Goal: Browse casually: Explore the website without a specific task or goal

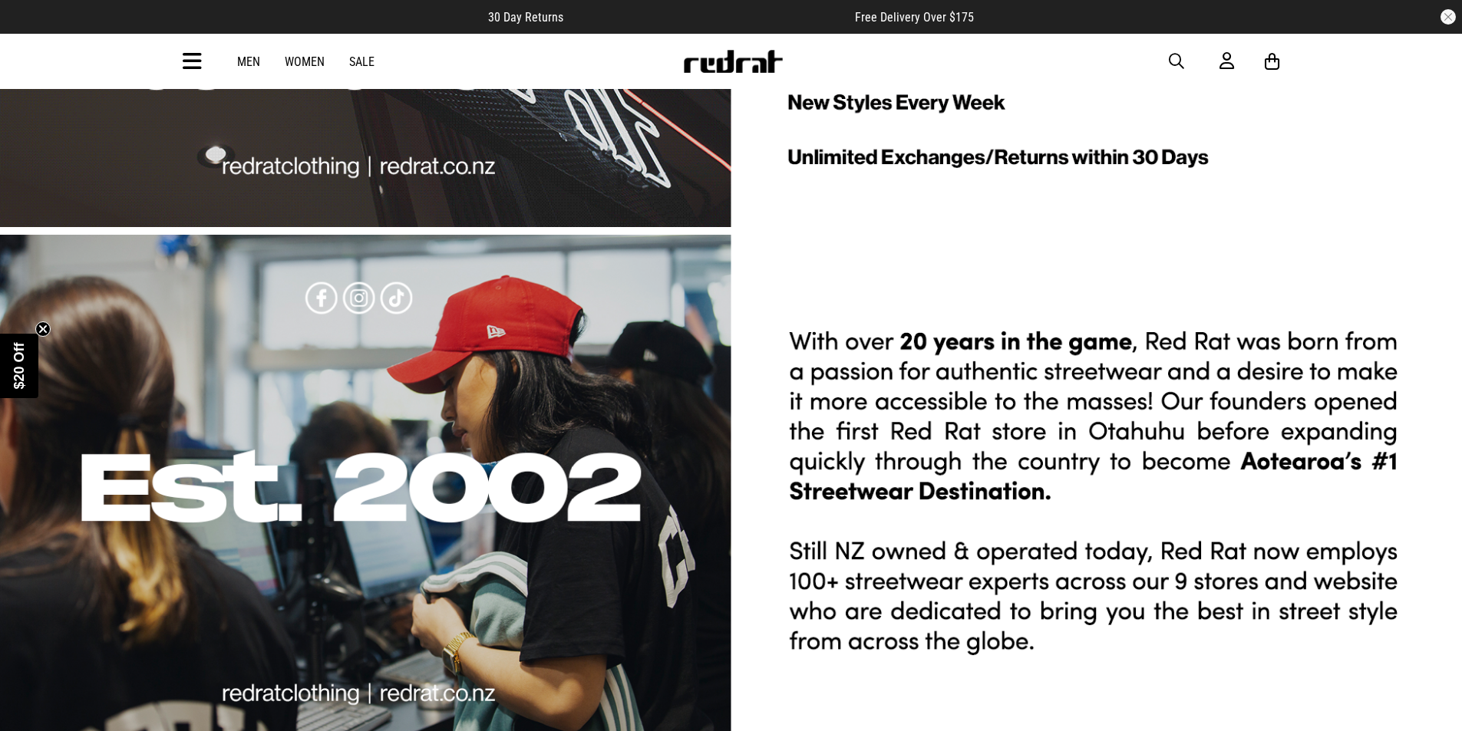
scroll to position [4758, 0]
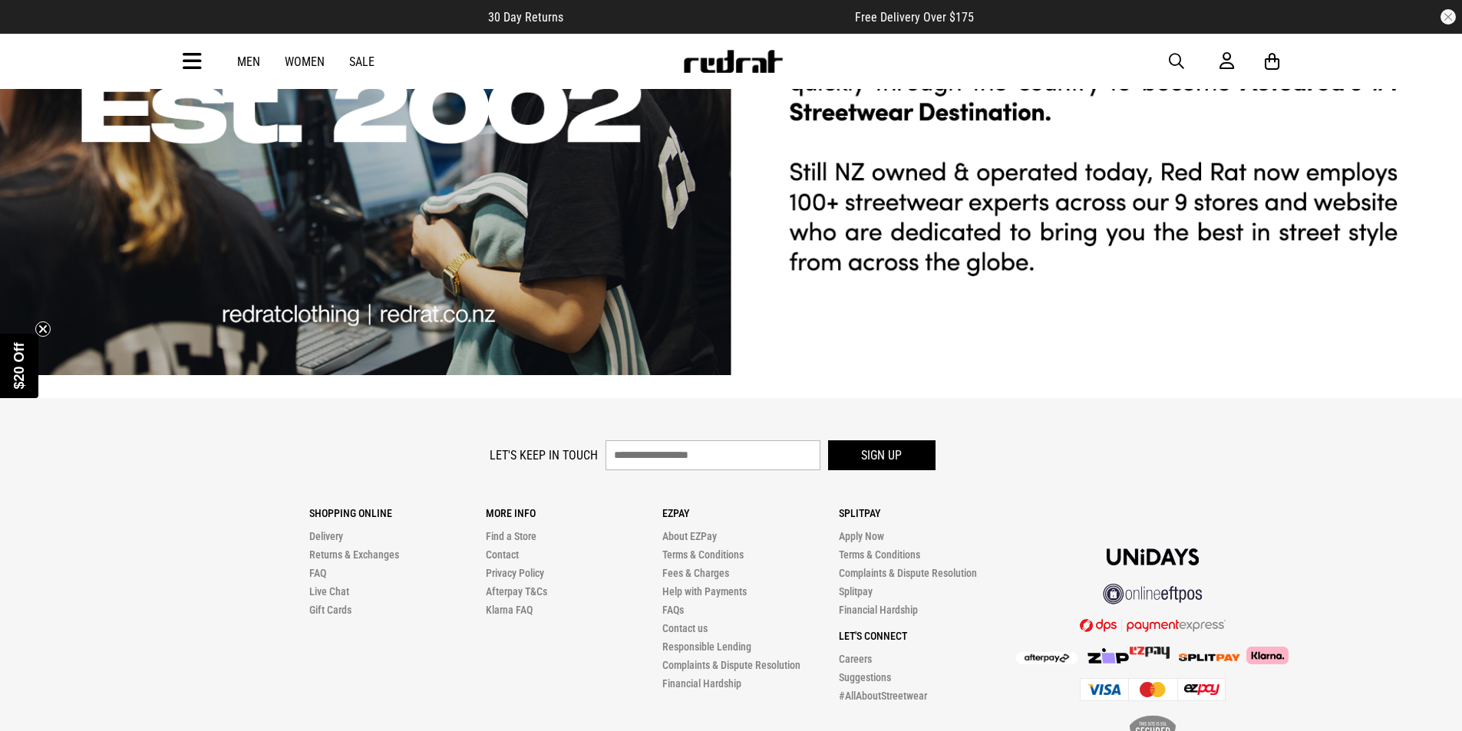
click at [355, 59] on link "Sale" at bounding box center [361, 61] width 25 height 15
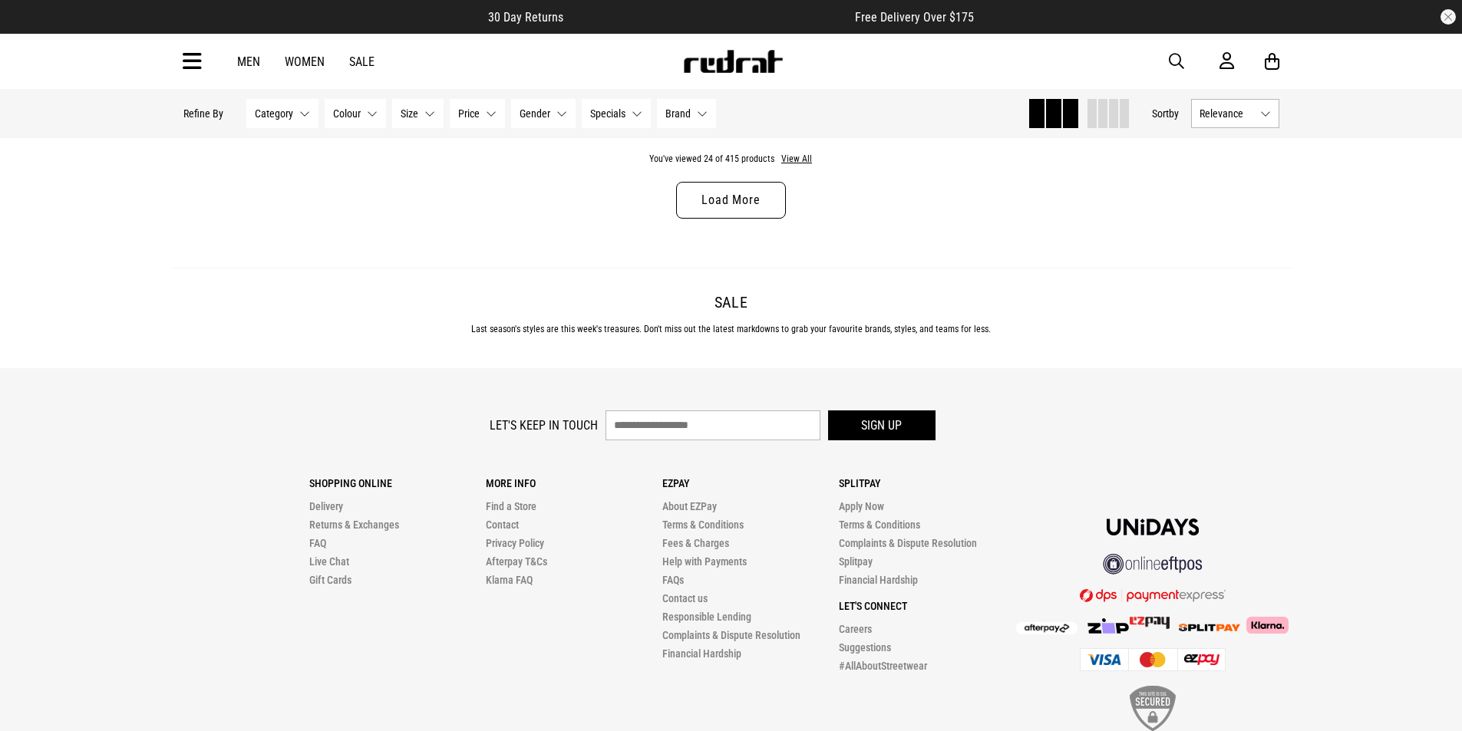
scroll to position [5065, 0]
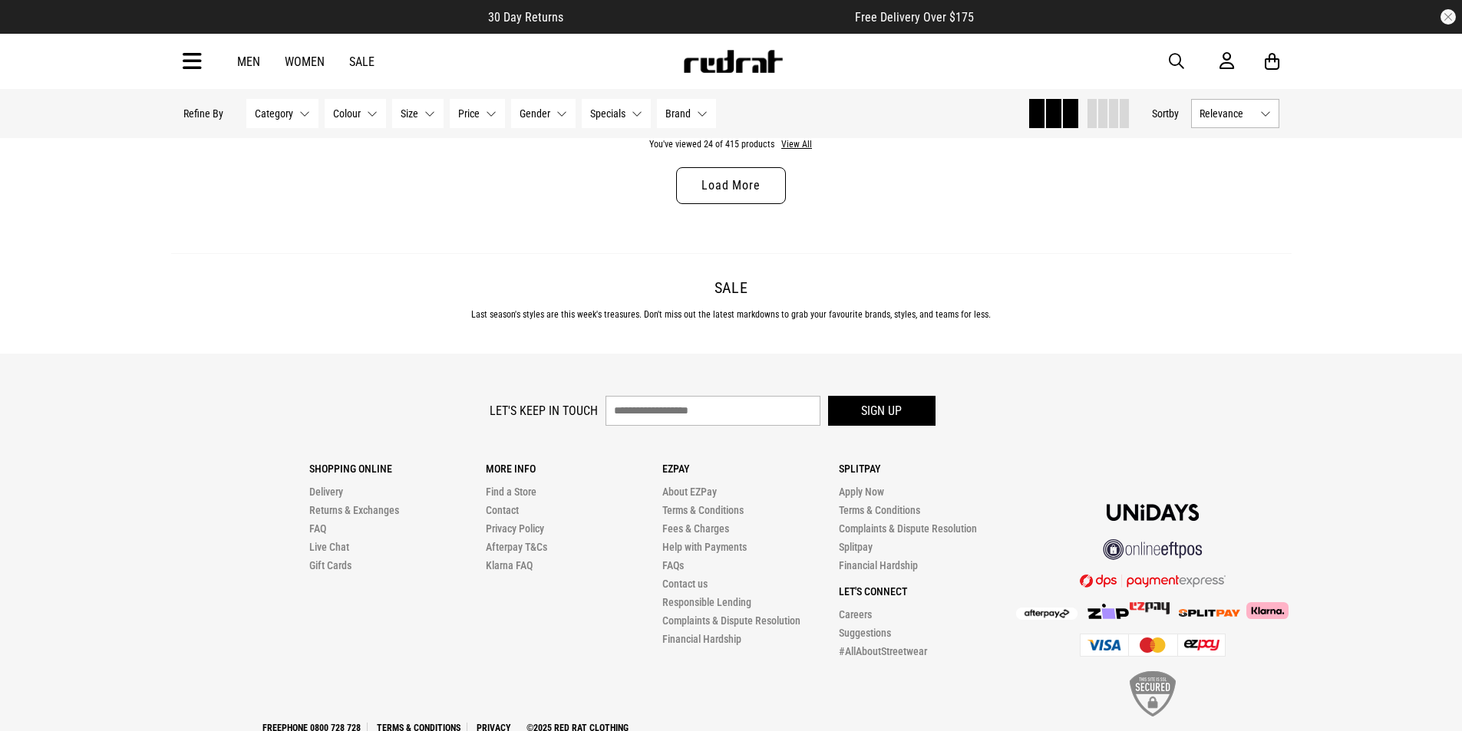
click at [745, 187] on link "Load More" at bounding box center [730, 185] width 109 height 37
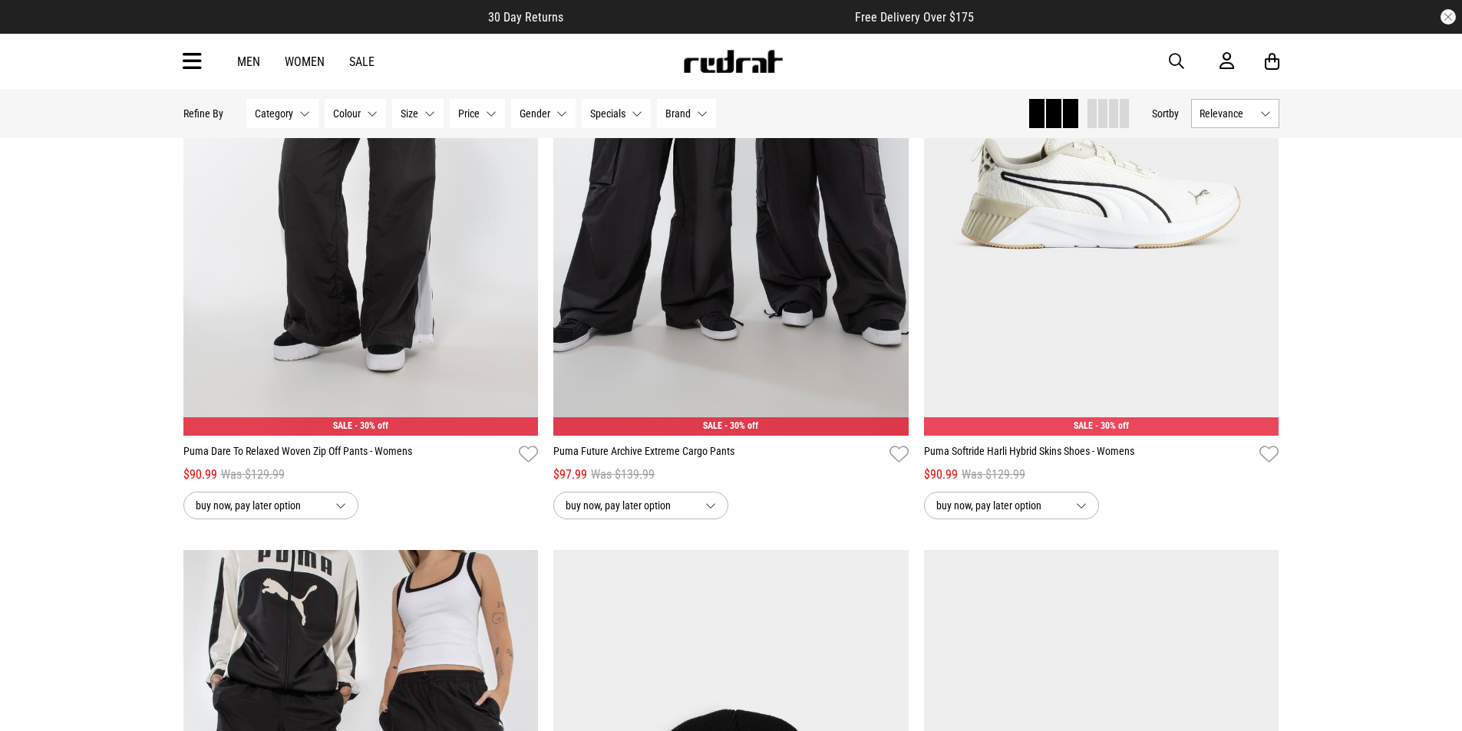
scroll to position [6830, 0]
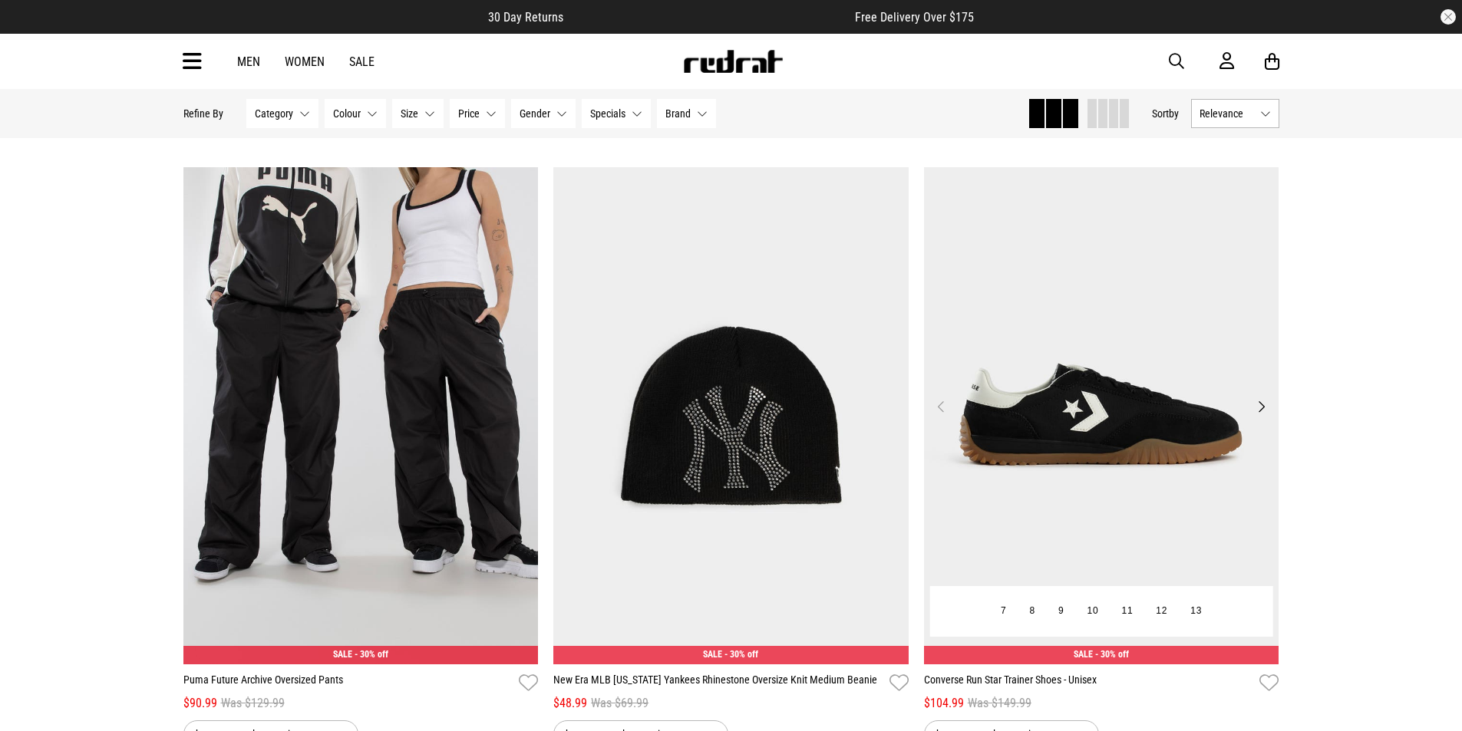
click at [1265, 412] on button "Next" at bounding box center [1261, 407] width 19 height 18
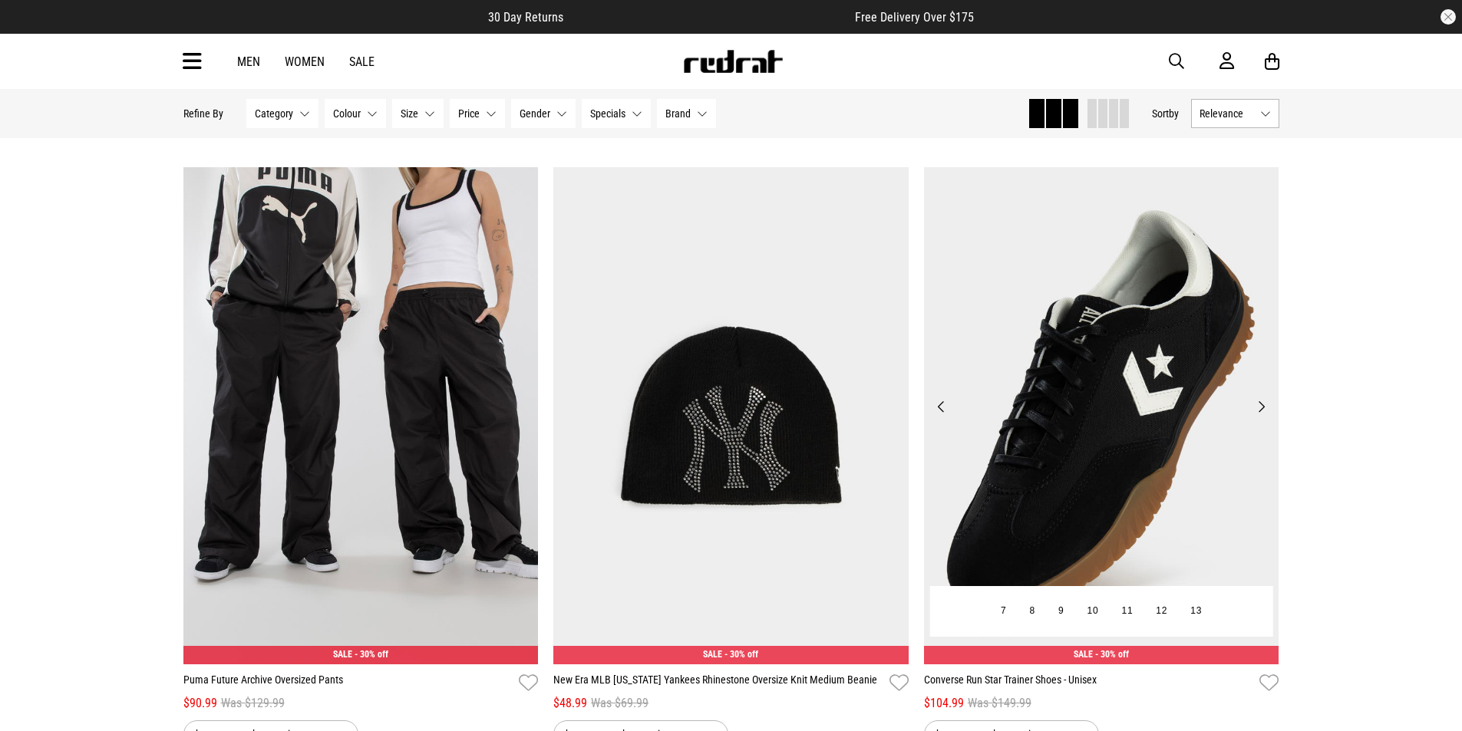
click at [1265, 412] on button "Next" at bounding box center [1261, 407] width 19 height 18
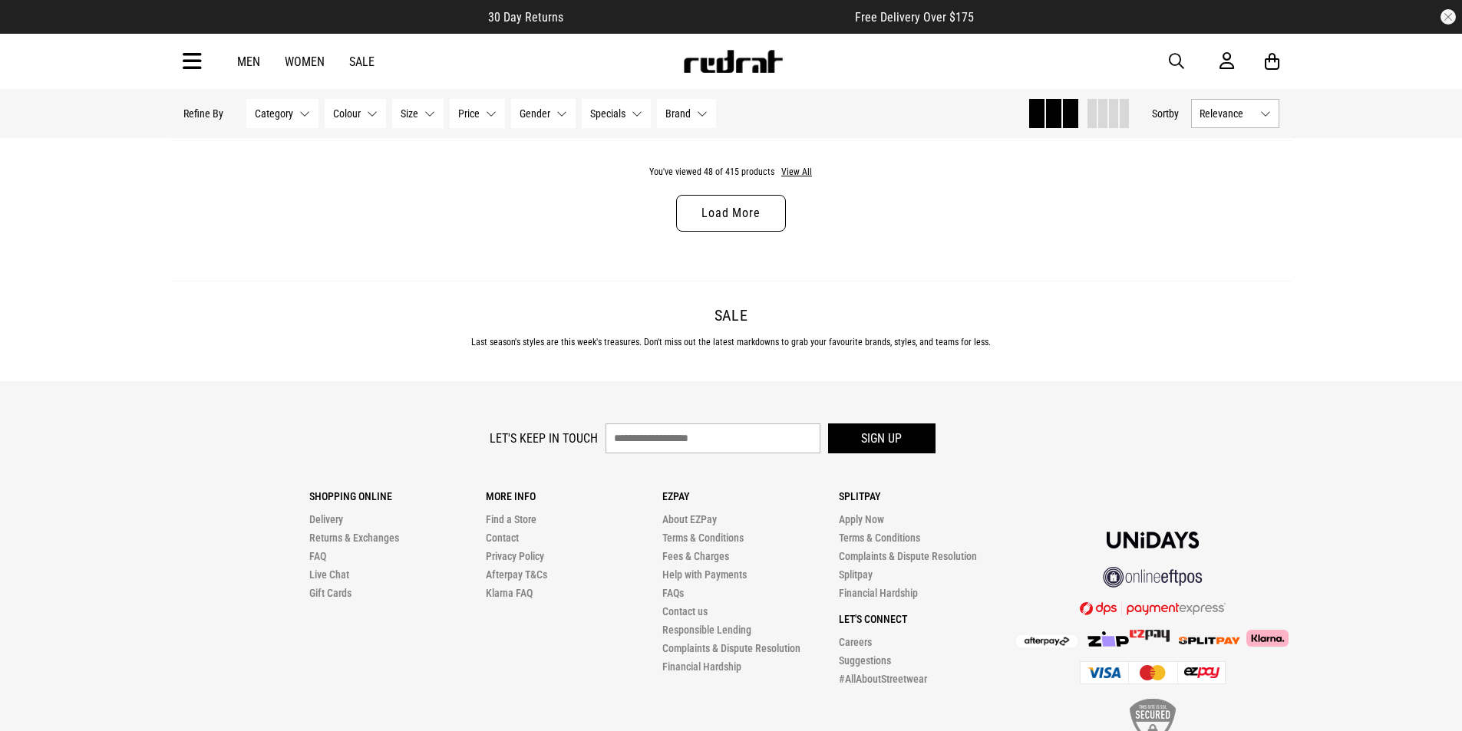
scroll to position [9976, 0]
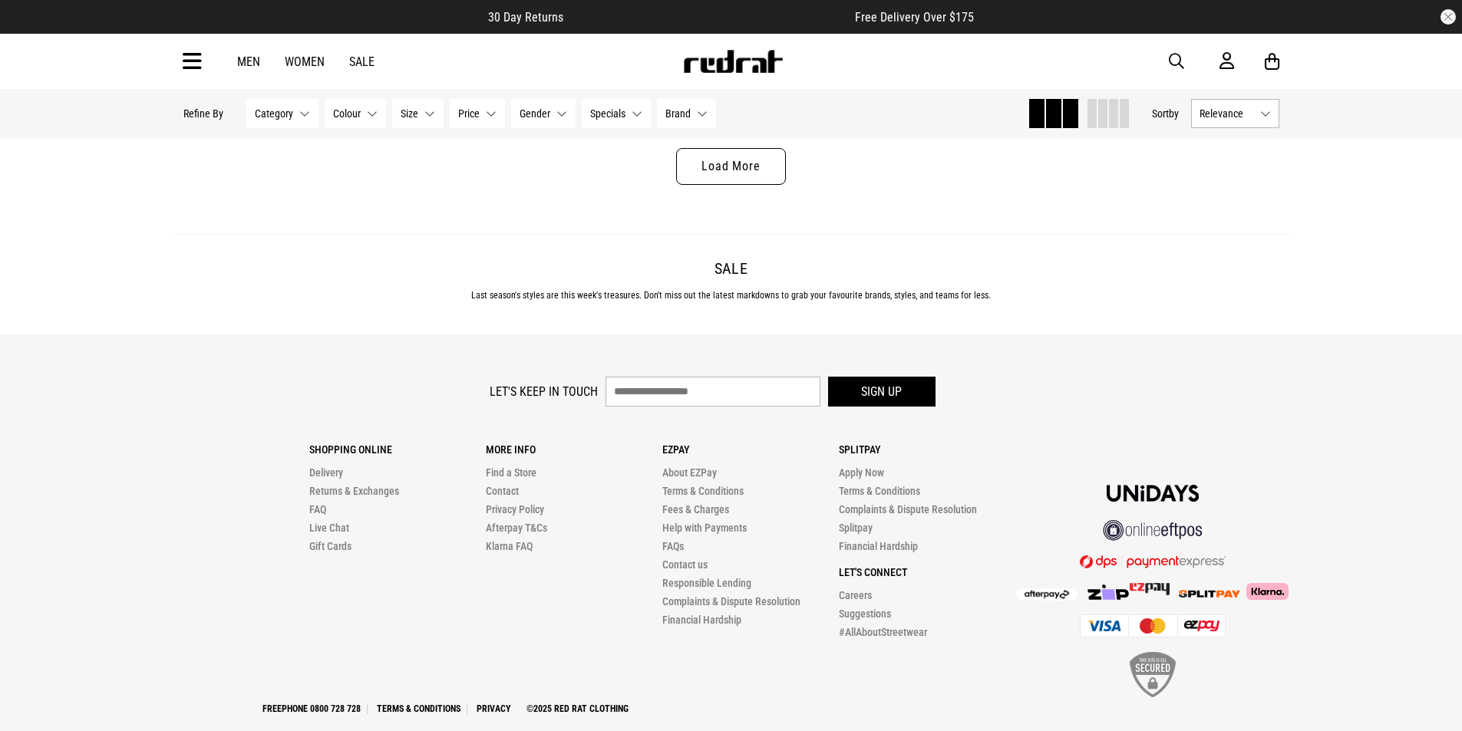
click at [728, 180] on link "Load More" at bounding box center [730, 166] width 109 height 37
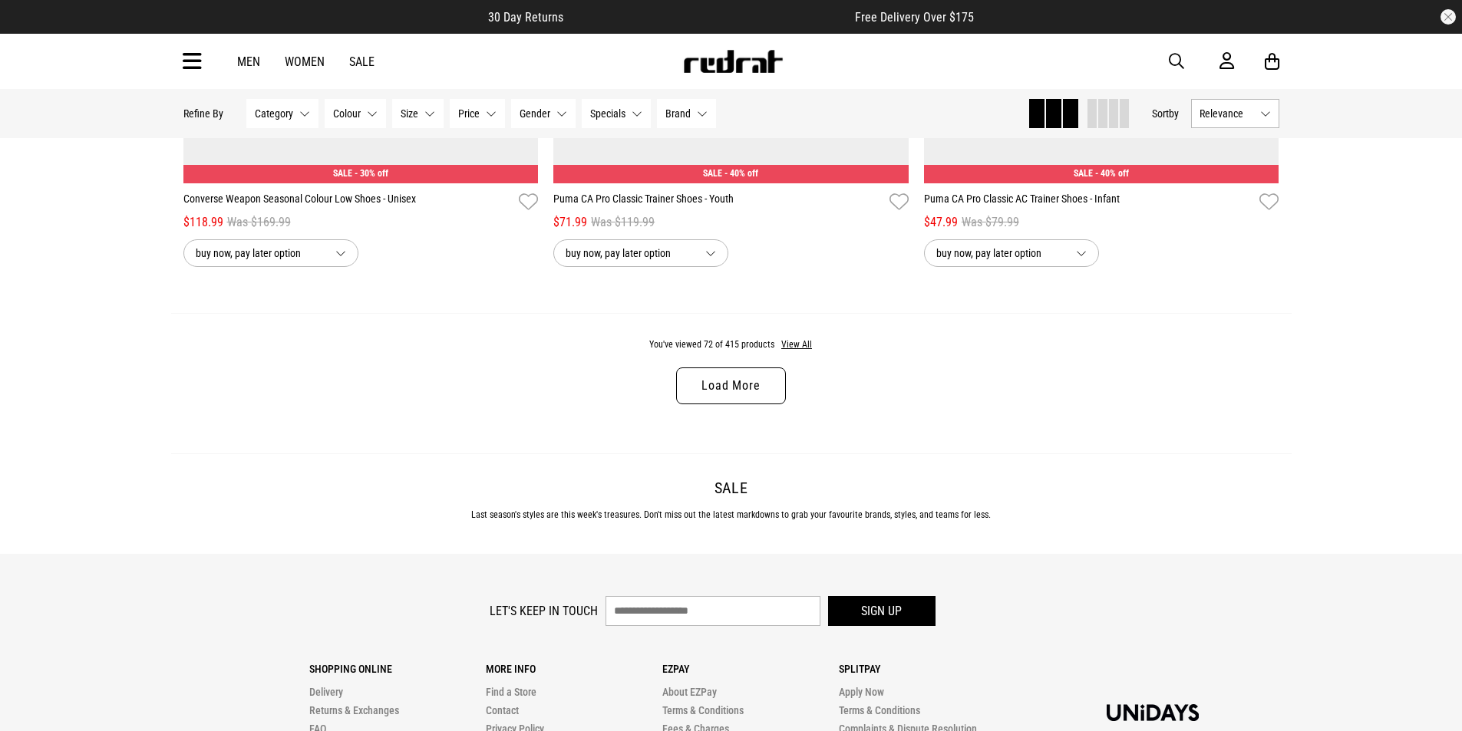
scroll to position [14658, 0]
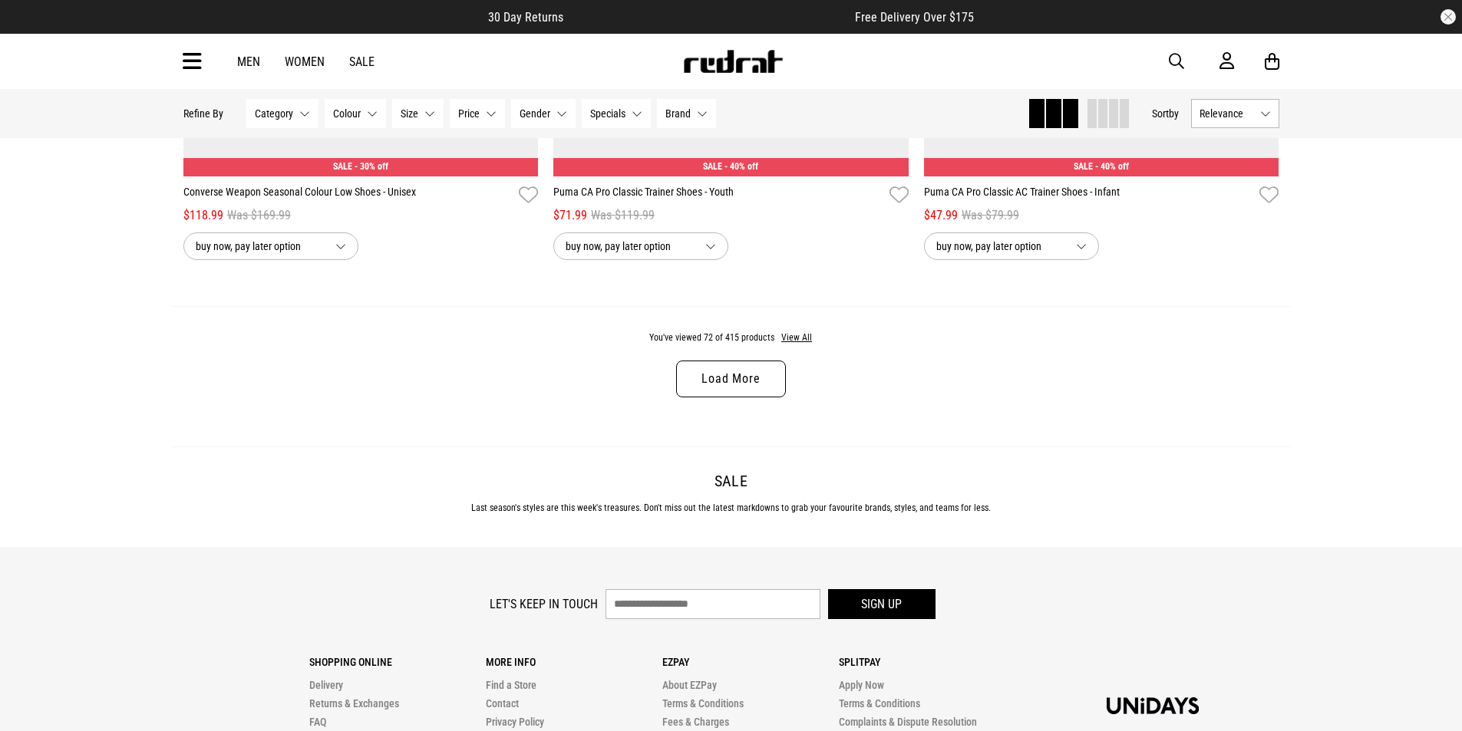
click at [743, 391] on link "Load More" at bounding box center [730, 379] width 109 height 37
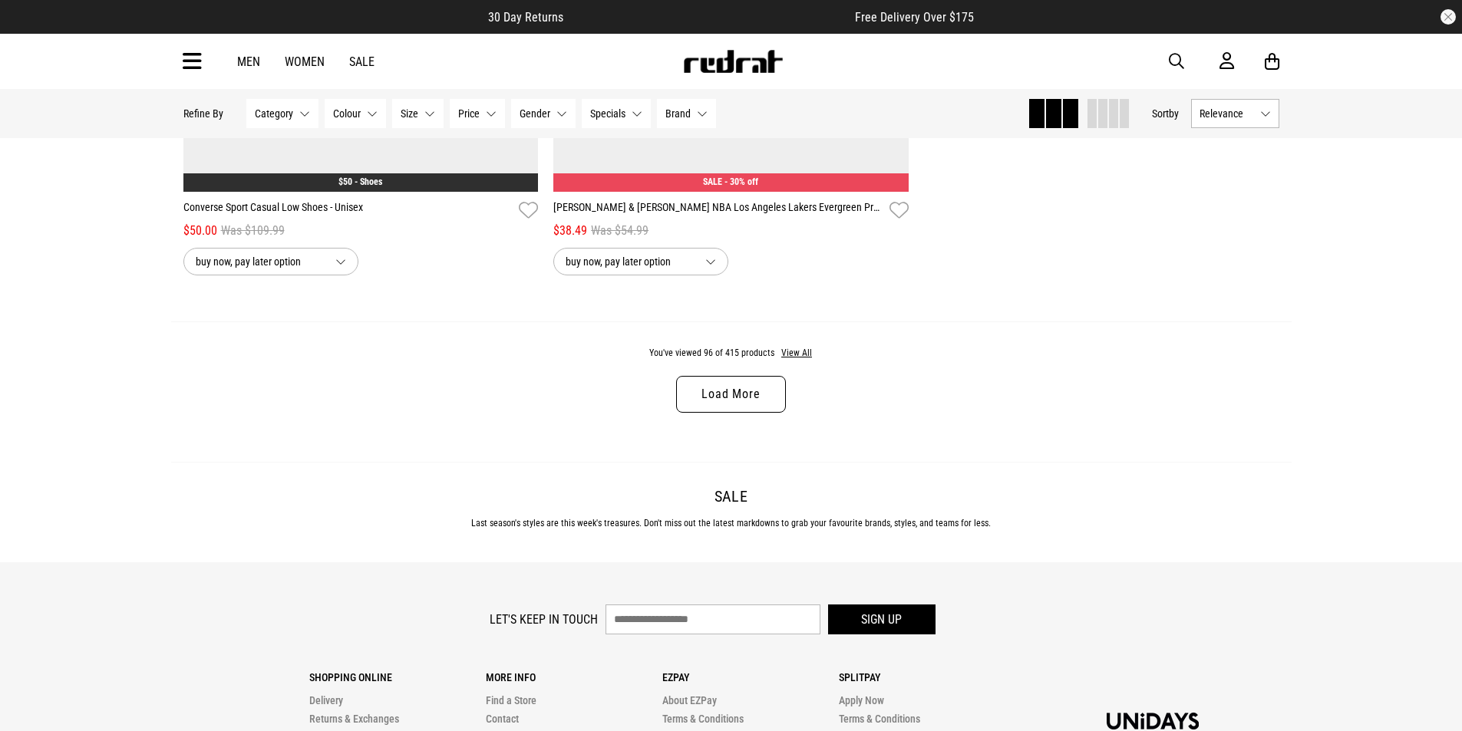
scroll to position [19569, 0]
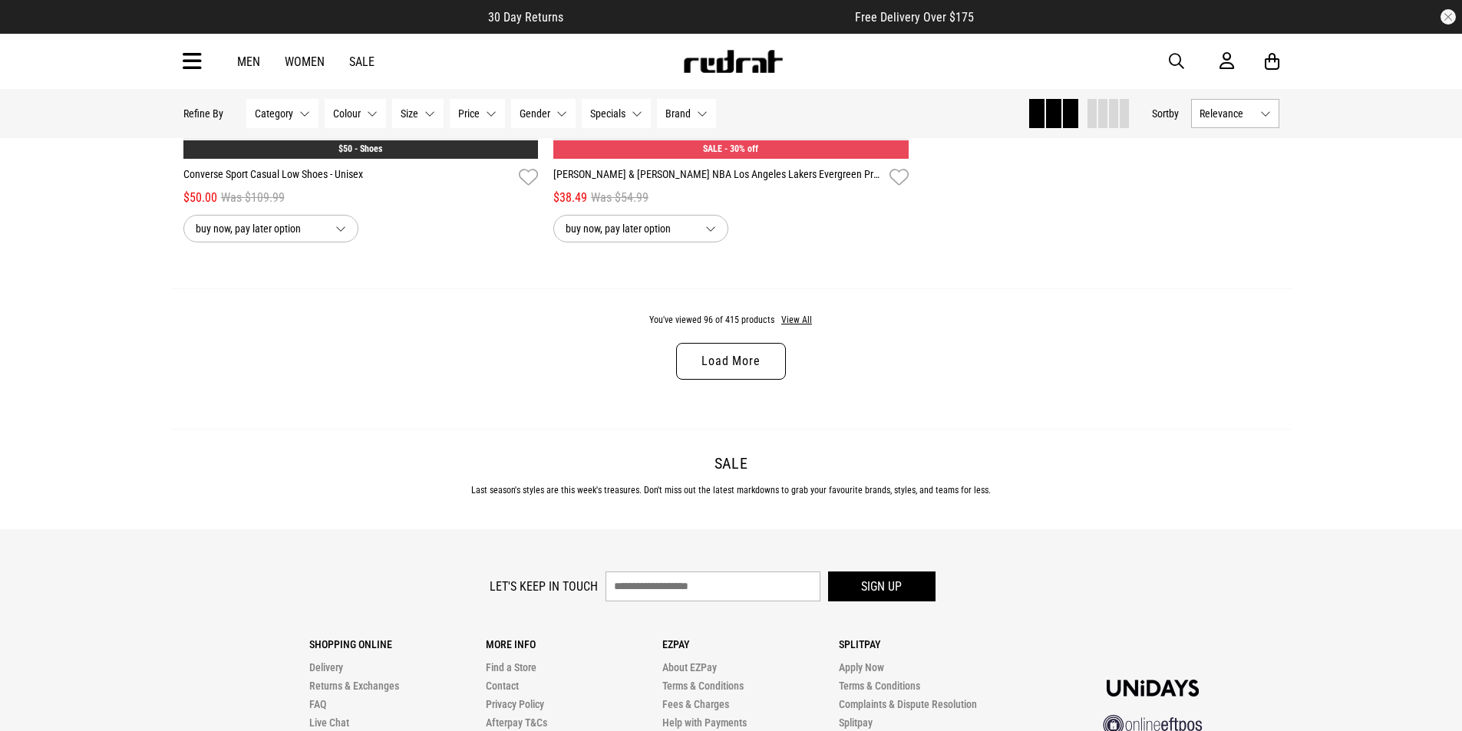
click at [744, 380] on link "Load More" at bounding box center [730, 361] width 109 height 37
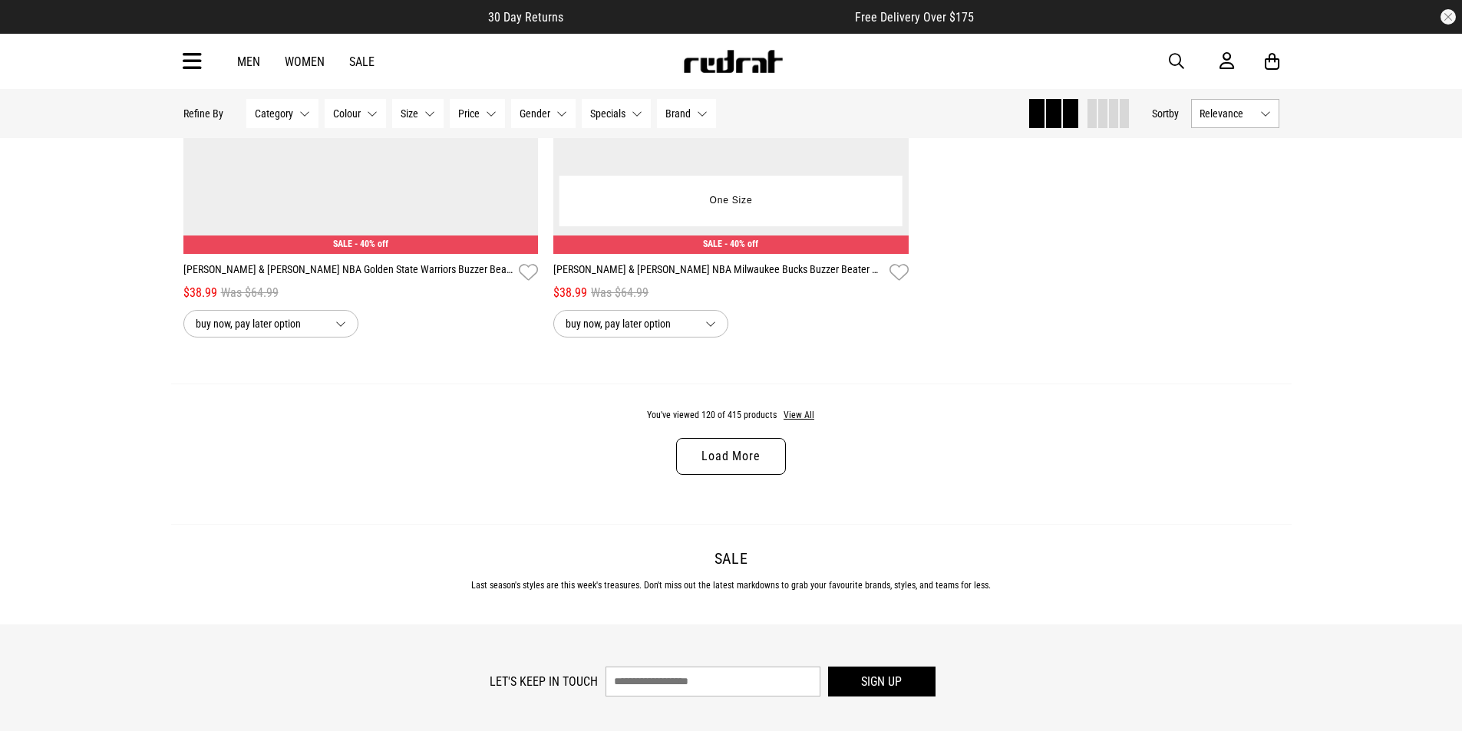
scroll to position [24404, 0]
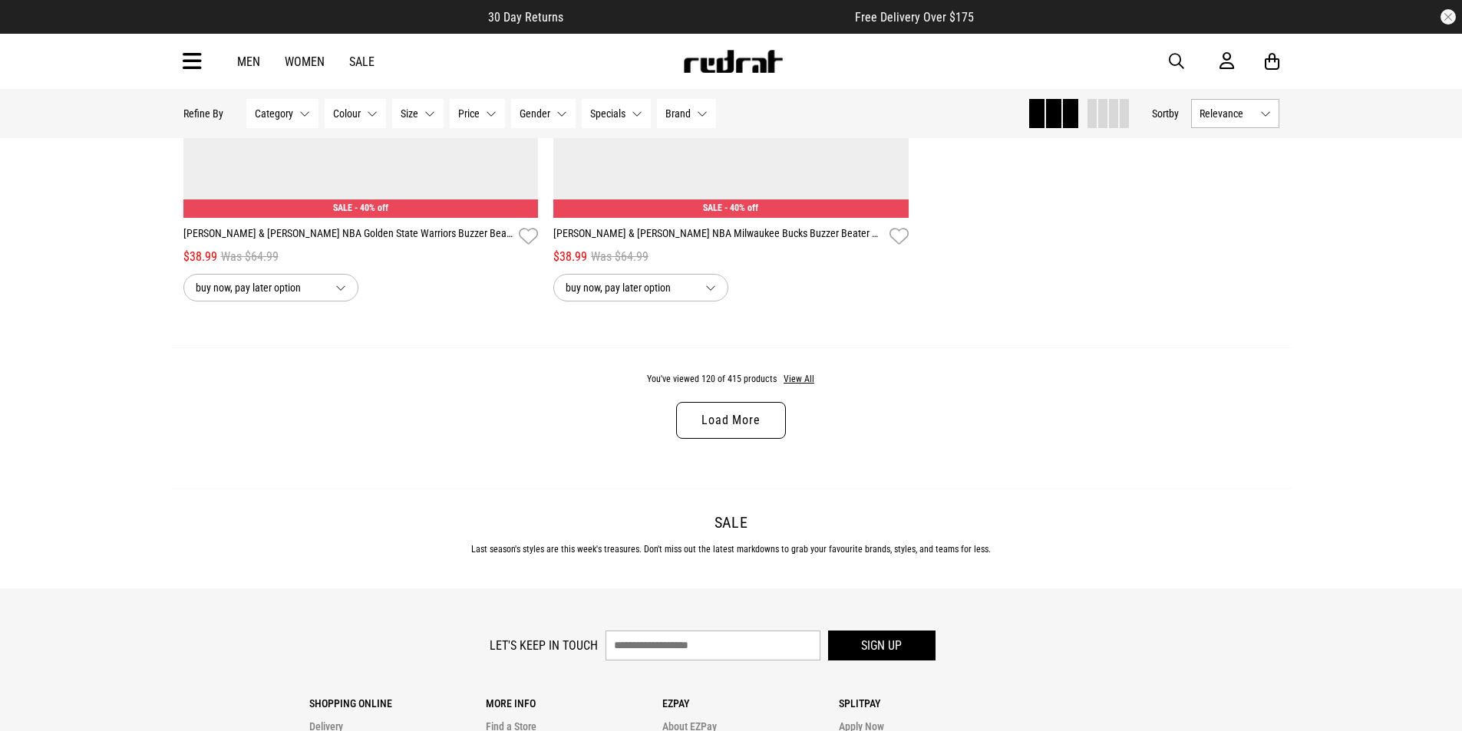
click at [758, 439] on link "Load More" at bounding box center [730, 420] width 109 height 37
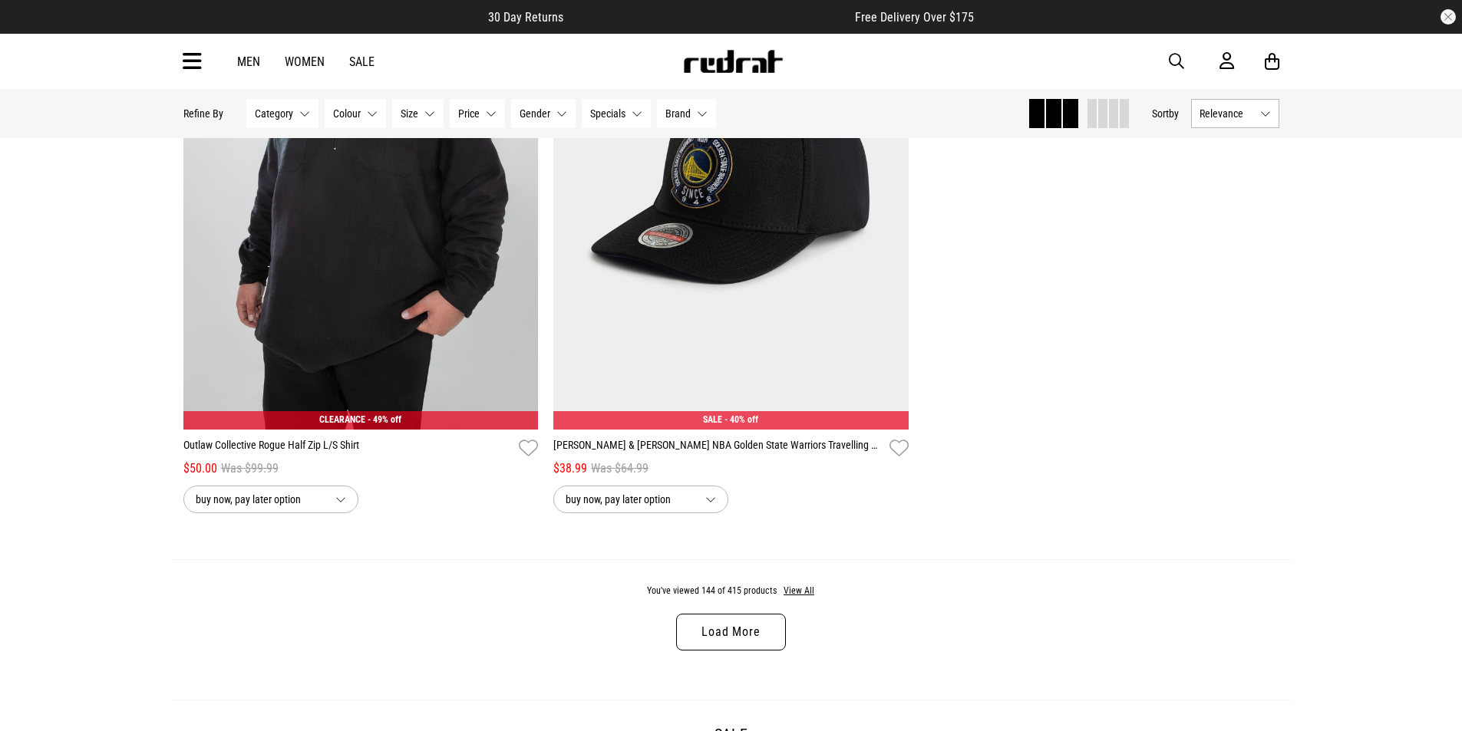
scroll to position [29162, 0]
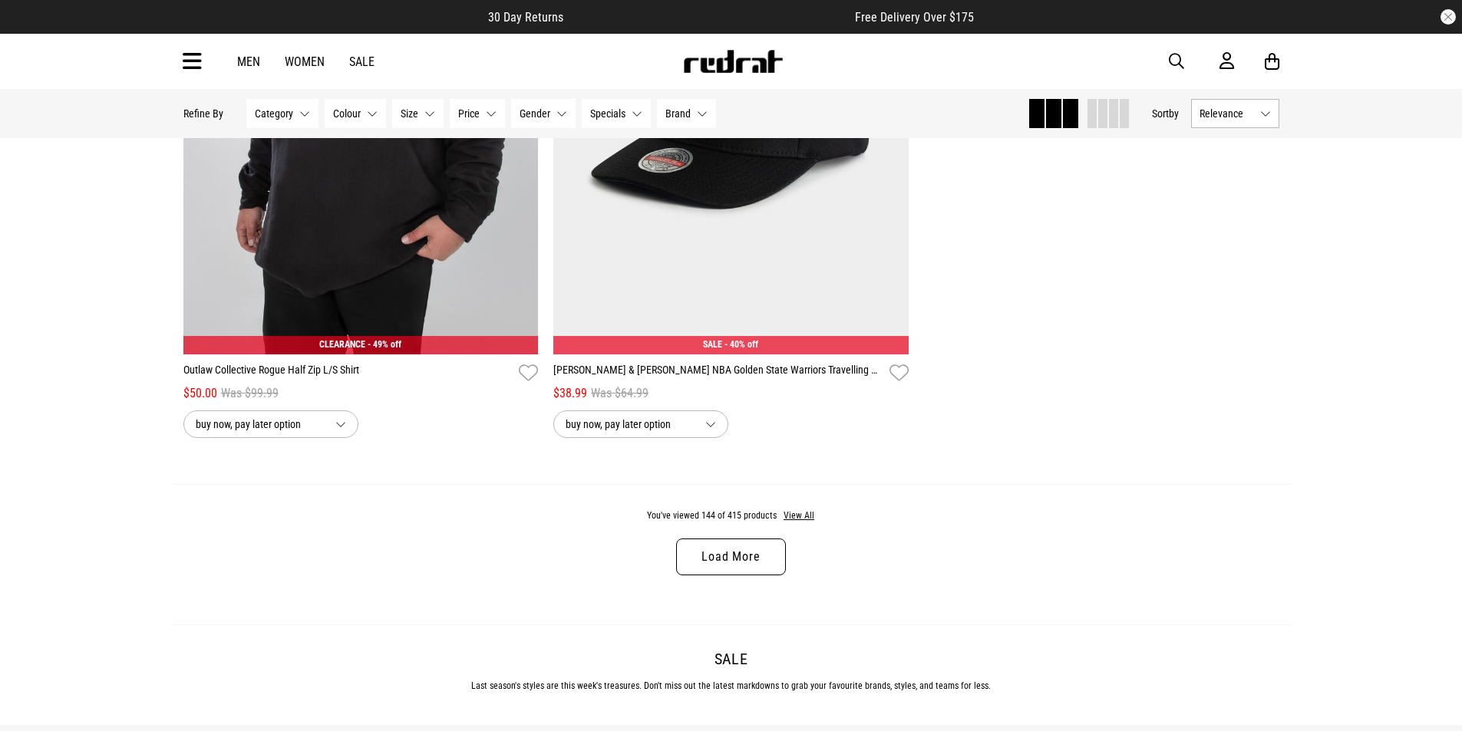
click at [734, 576] on link "Load More" at bounding box center [730, 557] width 109 height 37
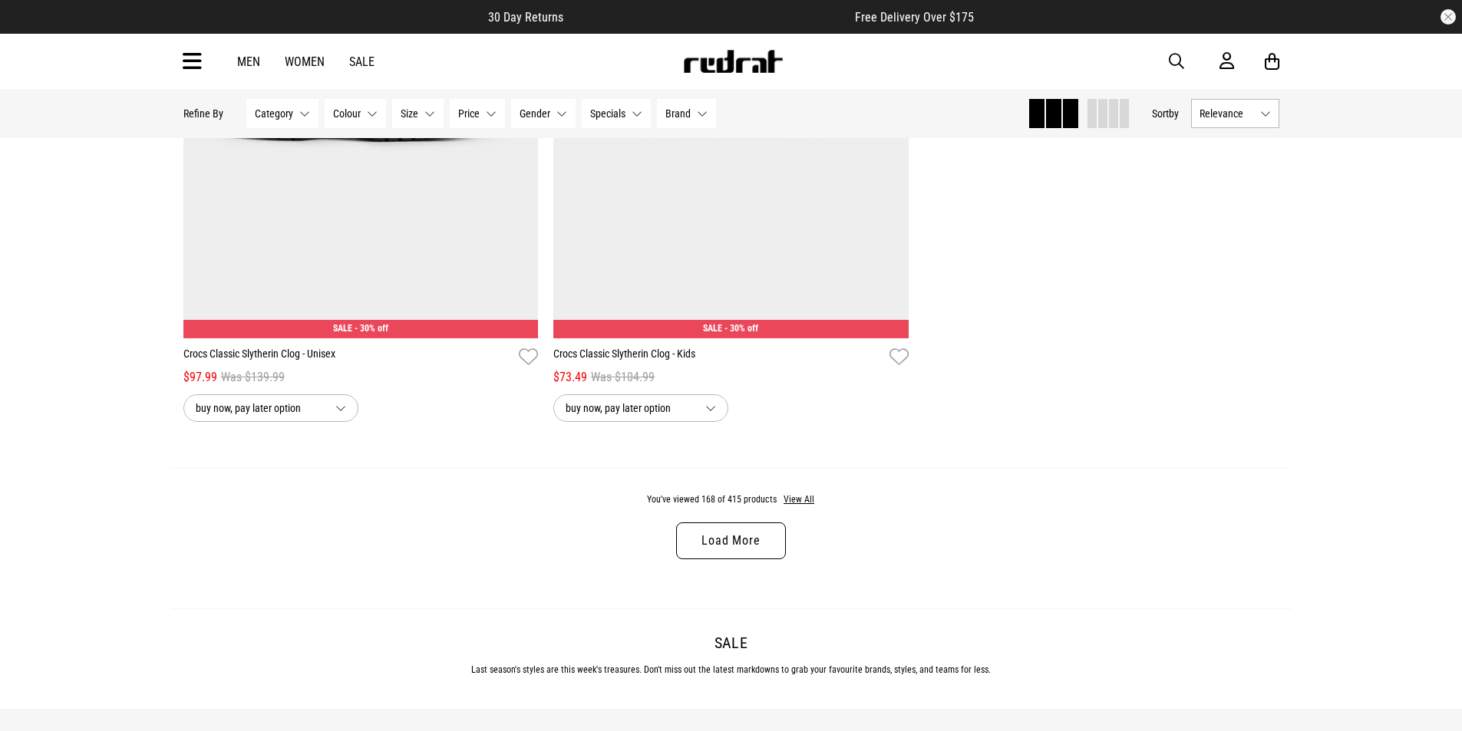
scroll to position [34073, 0]
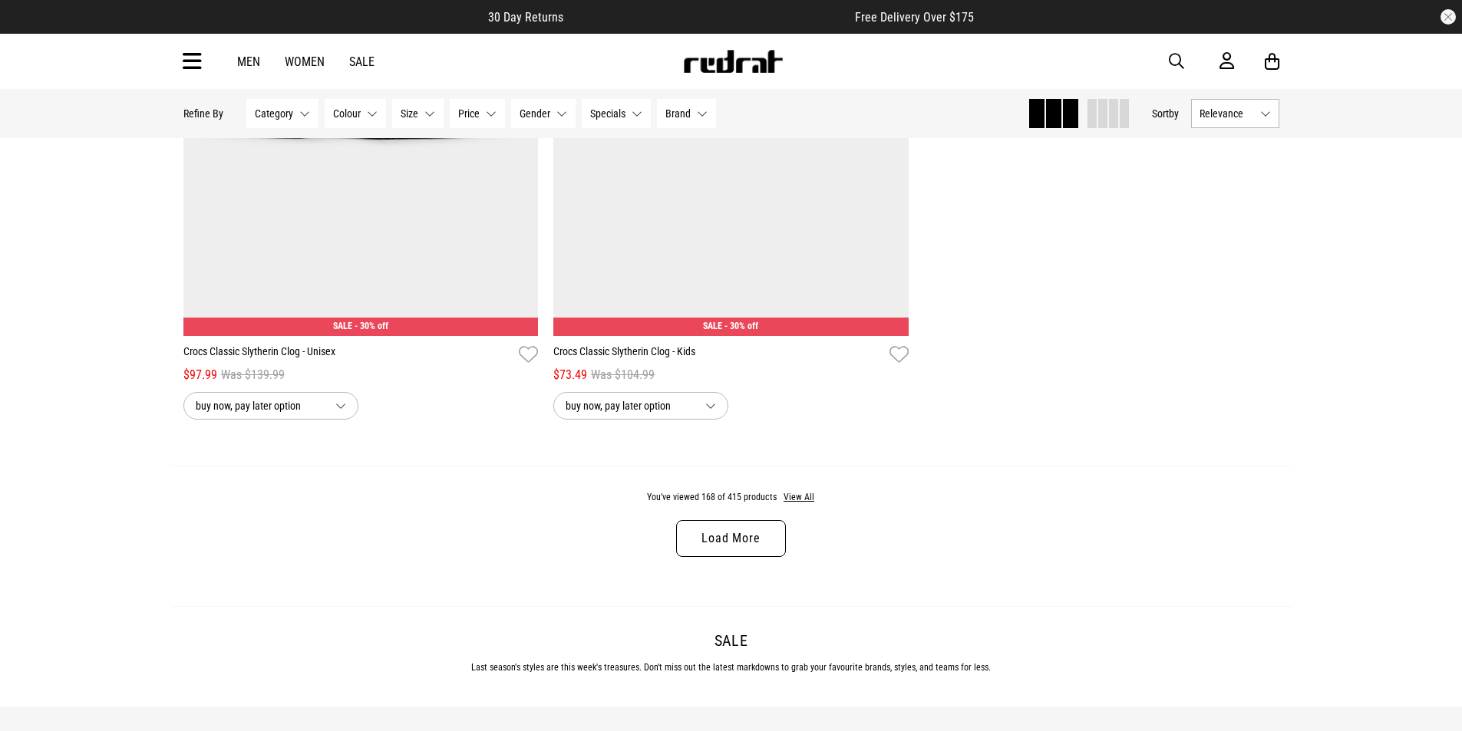
click at [746, 557] on link "Load More" at bounding box center [730, 538] width 109 height 37
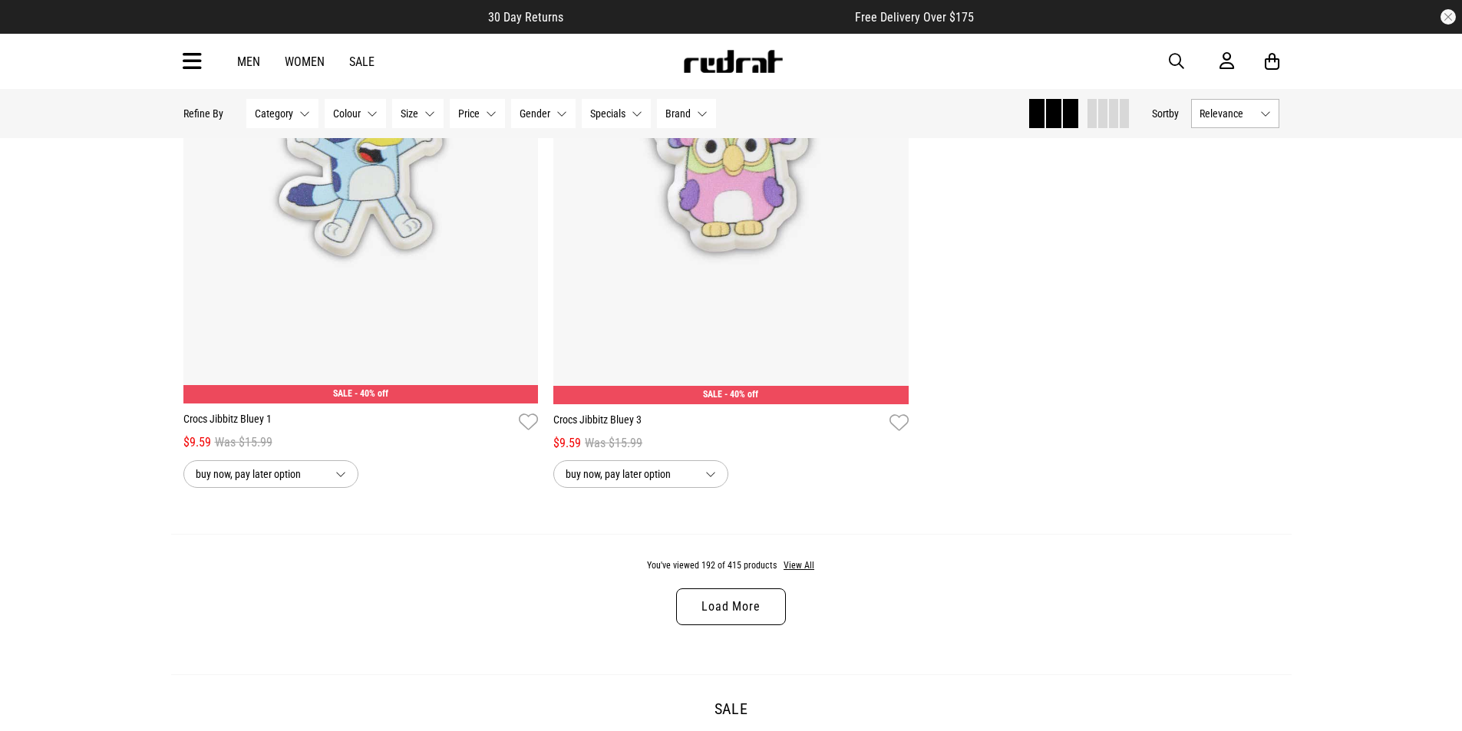
scroll to position [38908, 0]
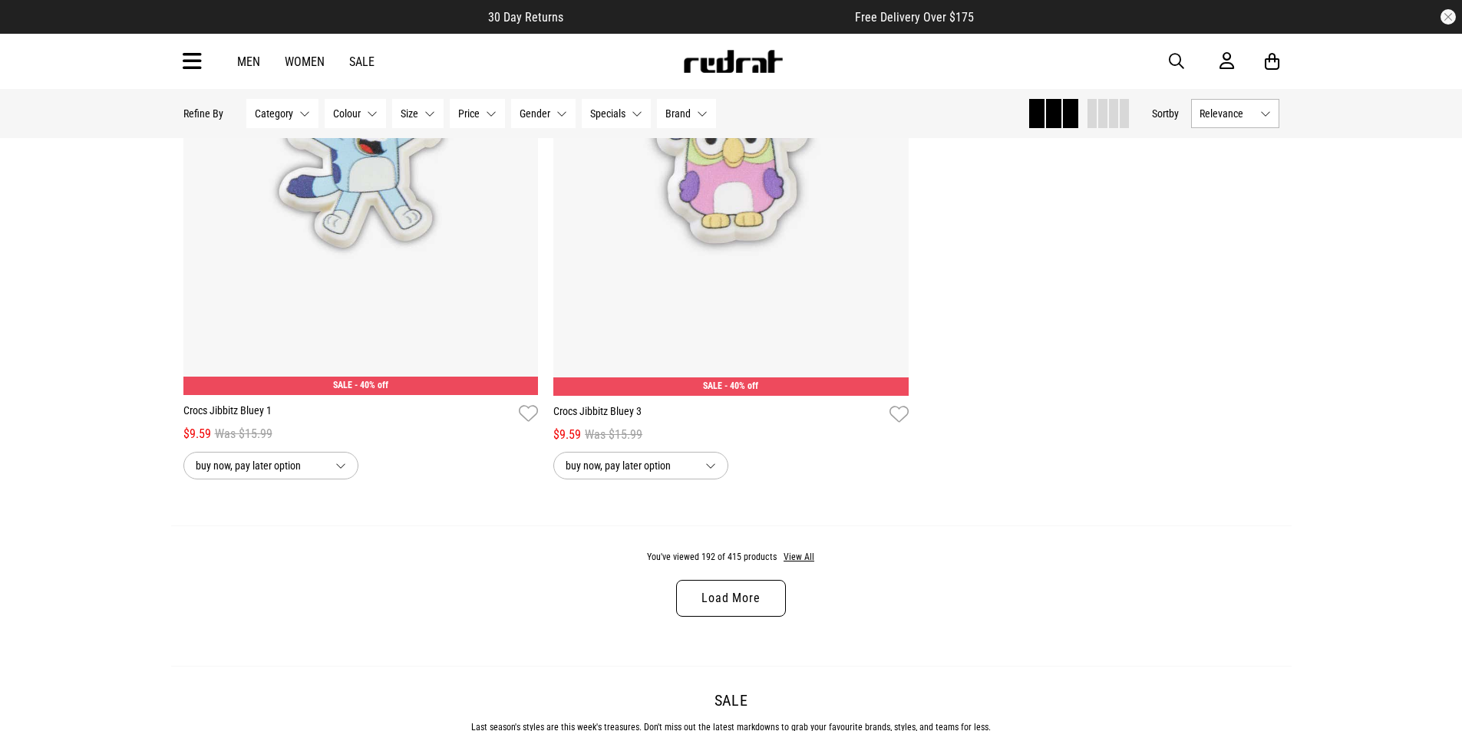
click at [750, 617] on link "Load More" at bounding box center [730, 598] width 109 height 37
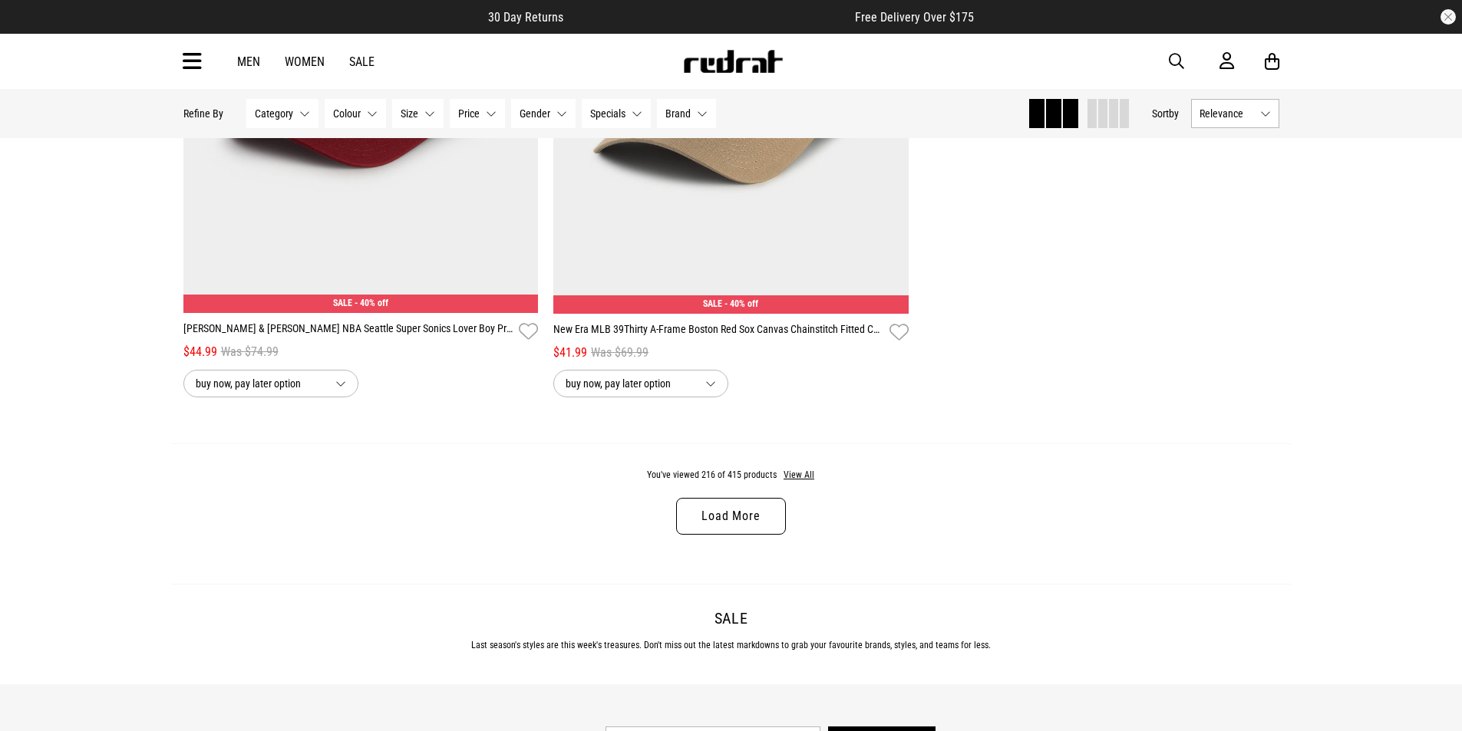
scroll to position [43896, 0]
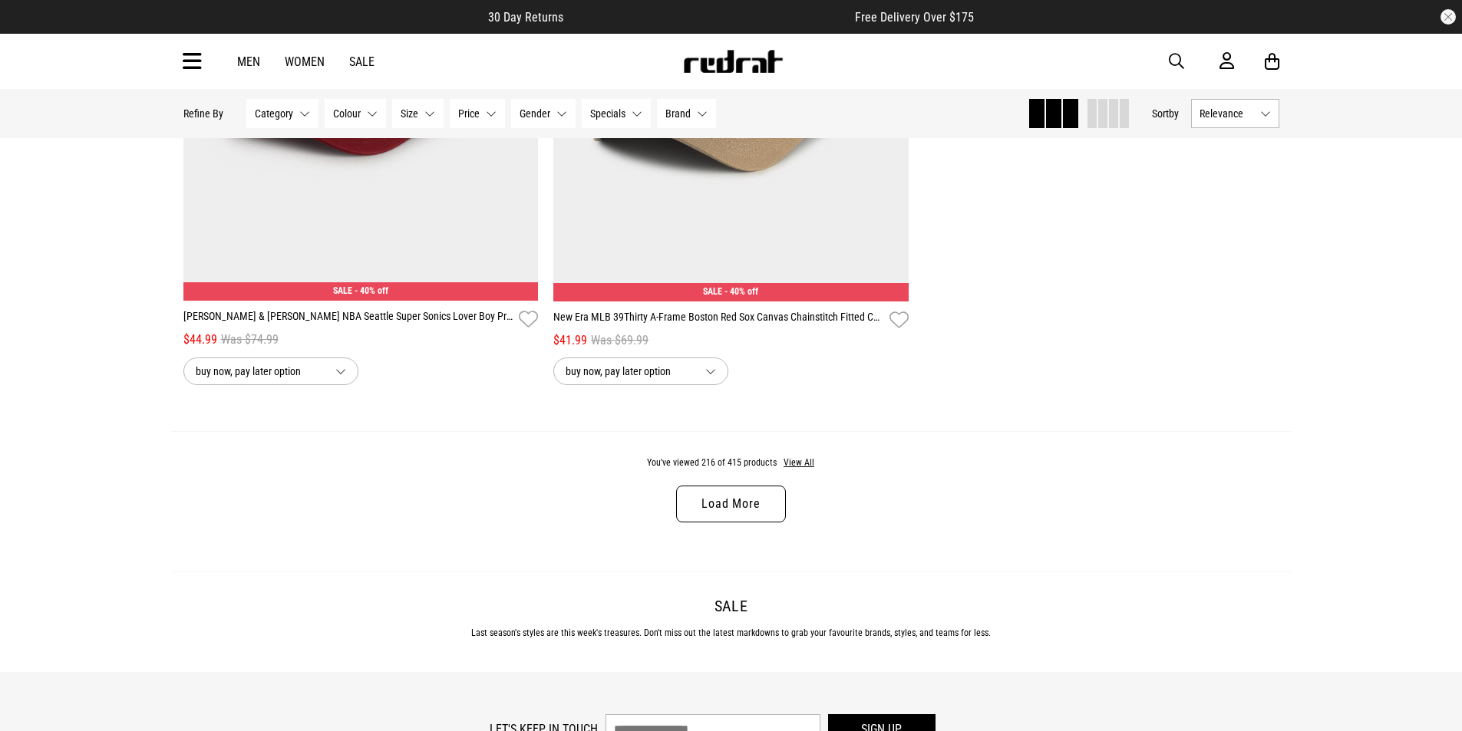
click at [751, 523] on link "Load More" at bounding box center [730, 504] width 109 height 37
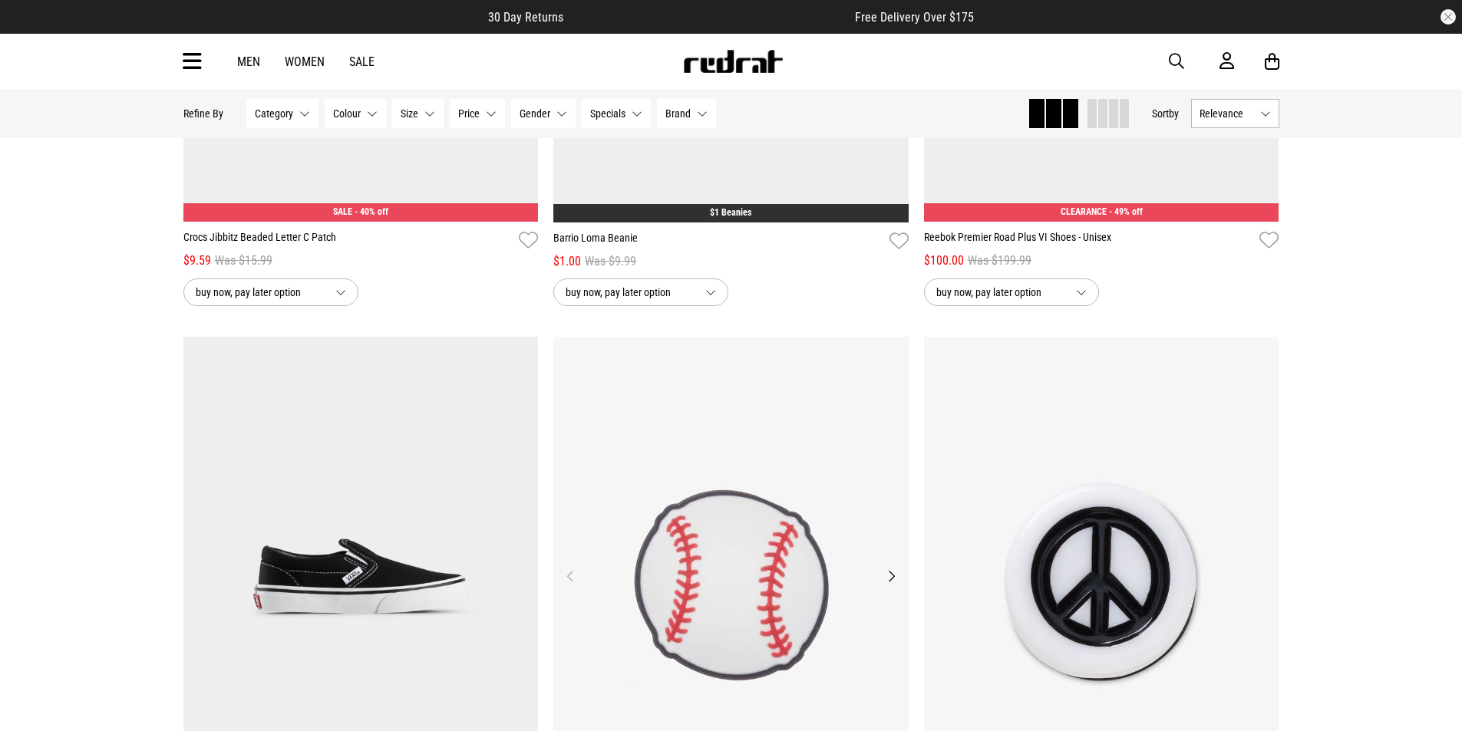
scroll to position [47273, 0]
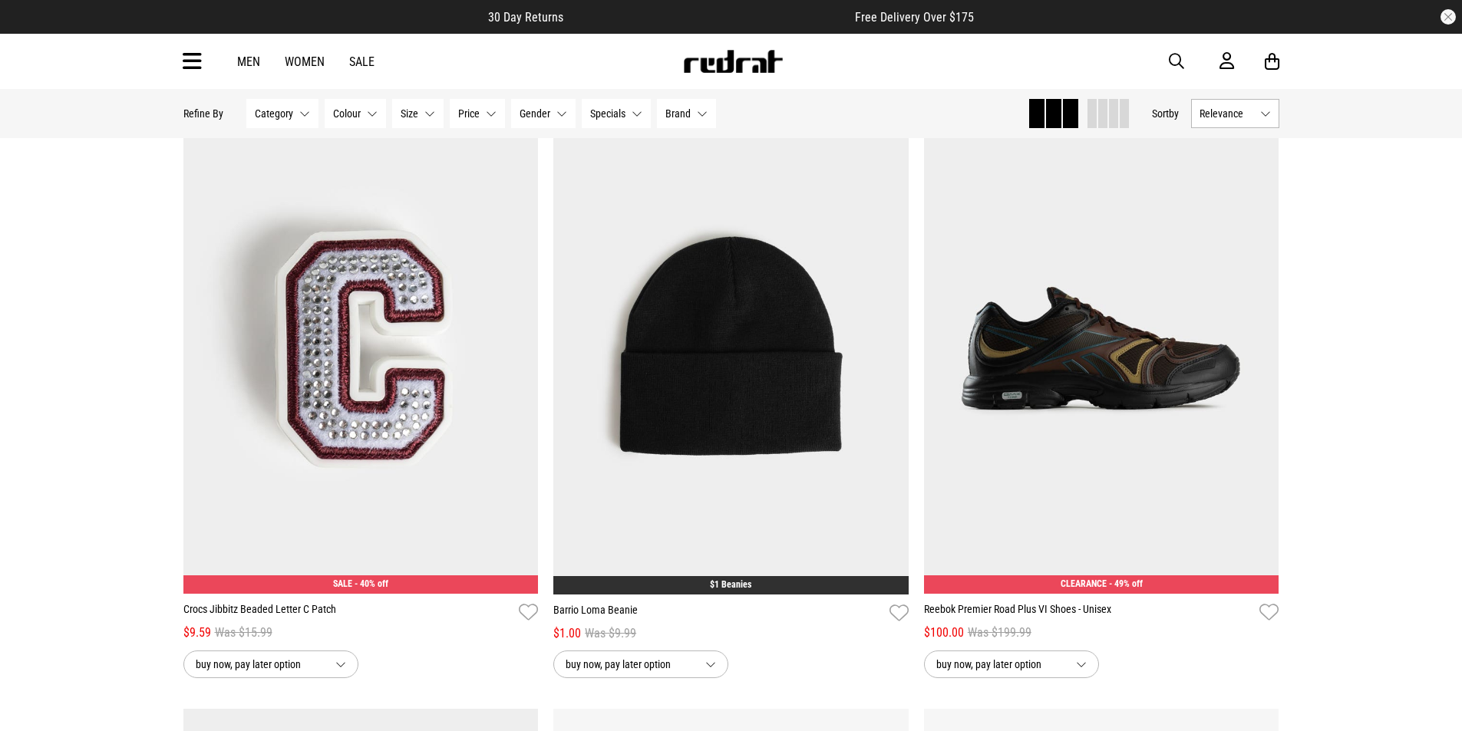
click at [1450, 15] on button "button" at bounding box center [1447, 16] width 15 height 15
